Goal: Transaction & Acquisition: Subscribe to service/newsletter

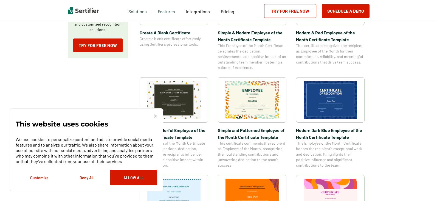
scroll to position [165, 0]
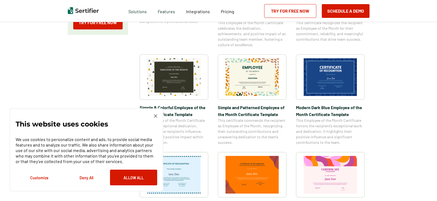
click at [144, 177] on button "Allow All" at bounding box center [133, 177] width 47 height 16
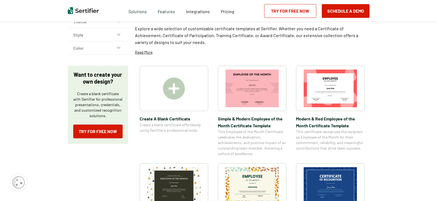
scroll to position [55, 0]
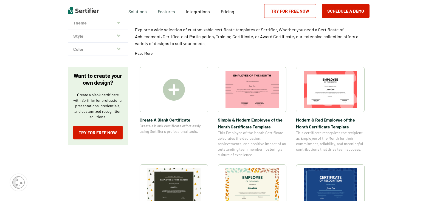
click at [173, 86] on img at bounding box center [174, 89] width 22 height 22
